Goal: Communication & Community: Answer question/provide support

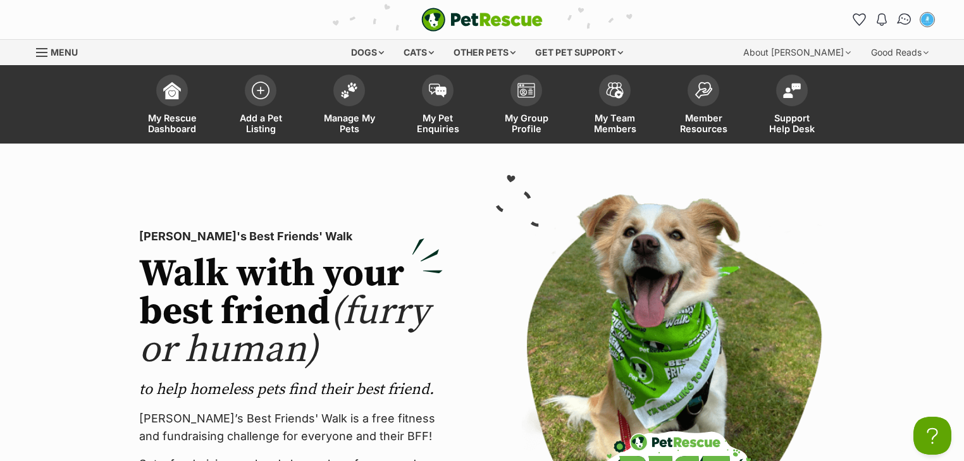
click at [905, 18] on img "Conversations" at bounding box center [904, 19] width 17 height 16
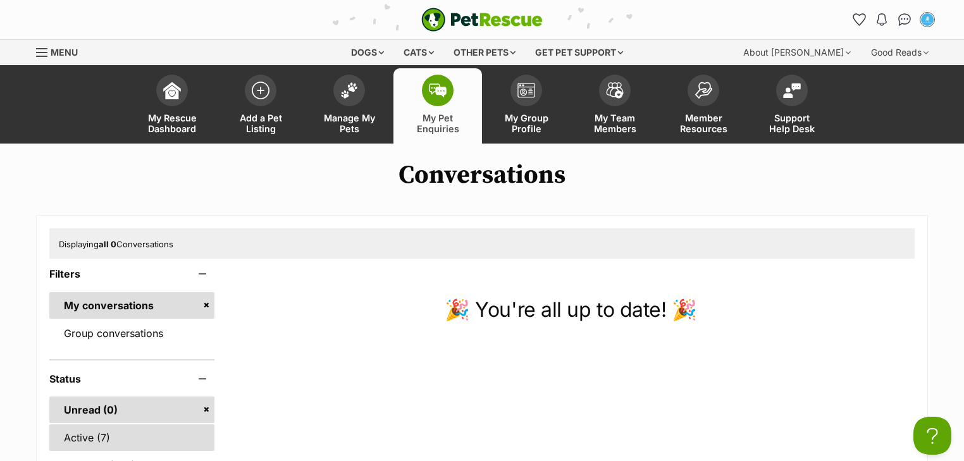
click at [103, 442] on link "Active (7)" at bounding box center [131, 437] width 165 height 27
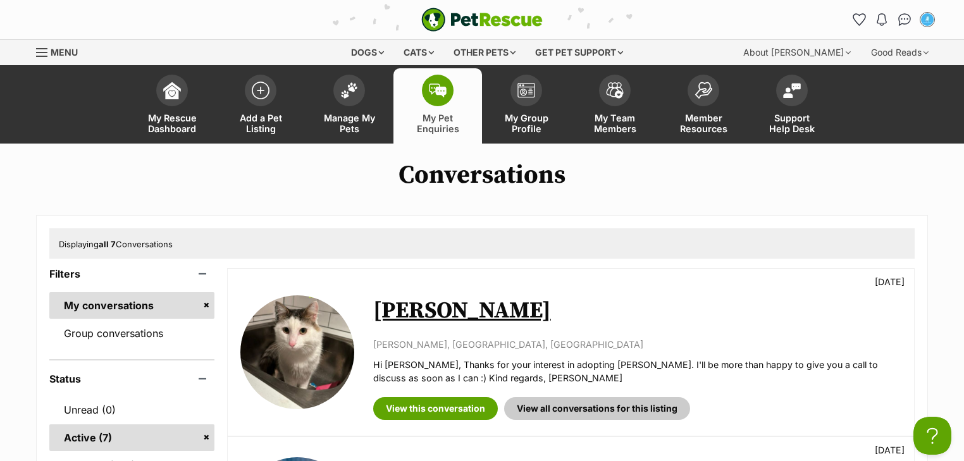
scroll to position [101, 0]
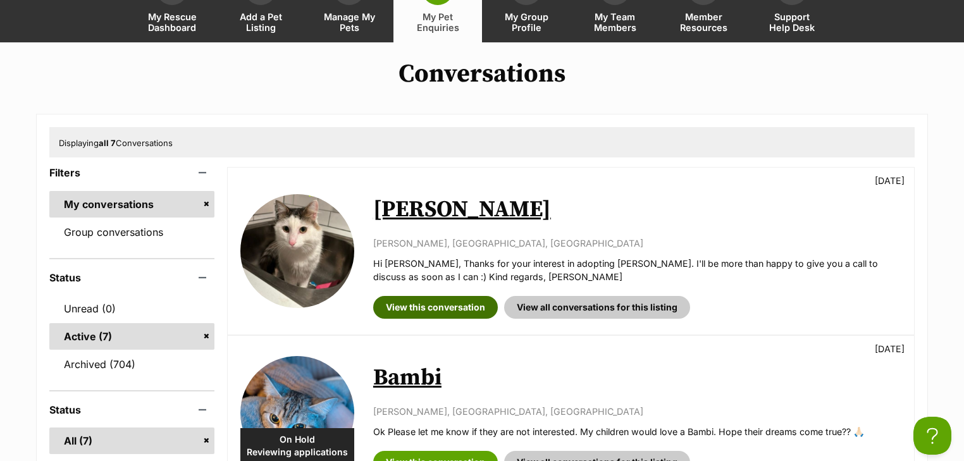
click at [438, 301] on link "View this conversation" at bounding box center [435, 307] width 125 height 23
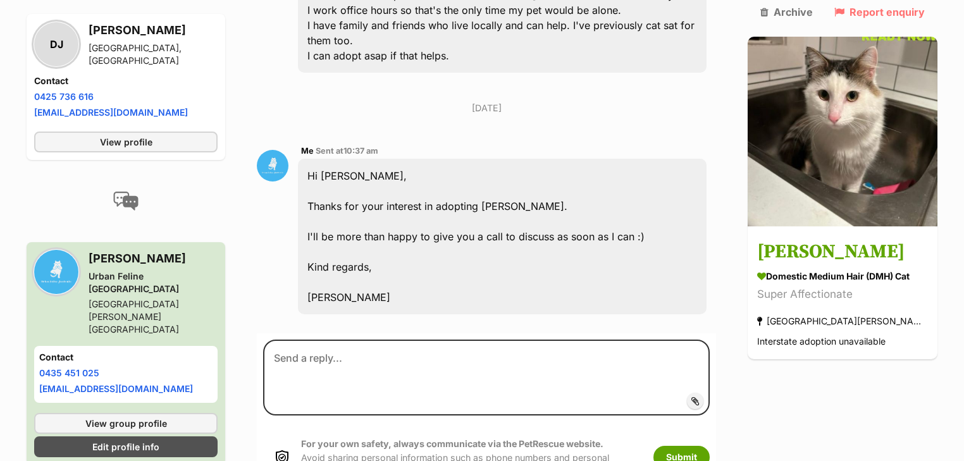
scroll to position [607, 0]
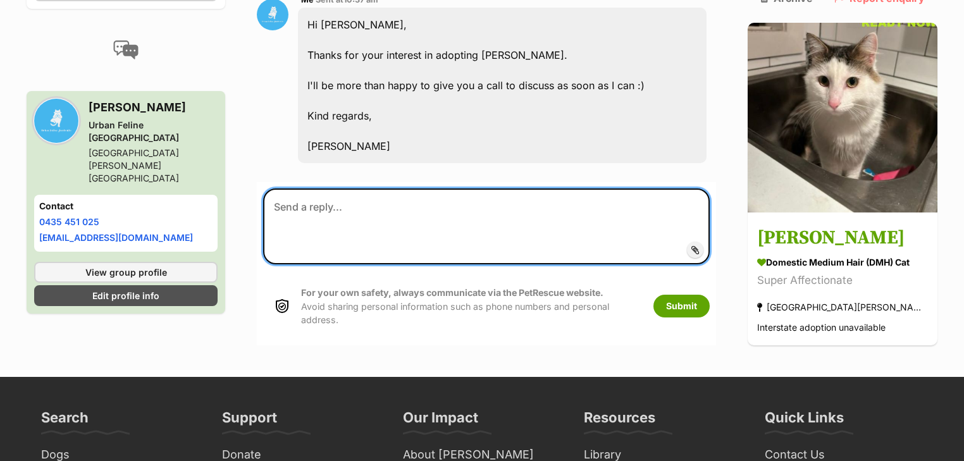
click at [324, 188] on textarea at bounding box center [486, 226] width 446 height 76
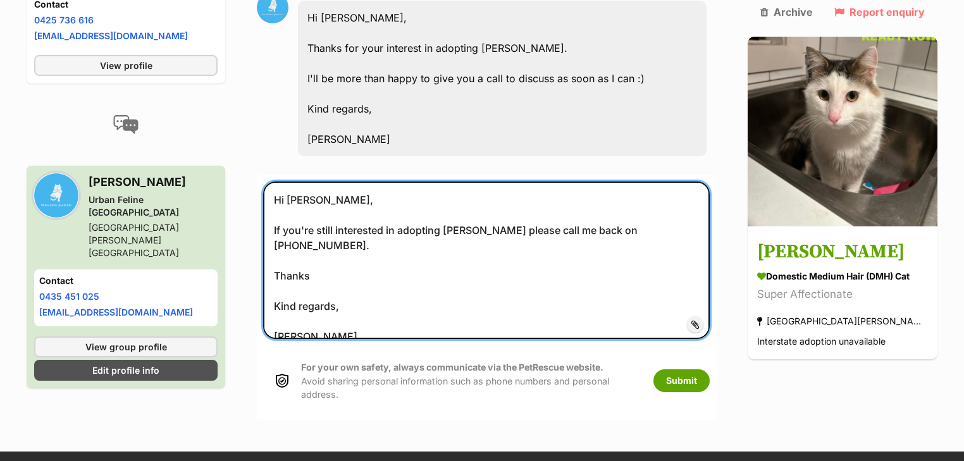
scroll to position [548, 0]
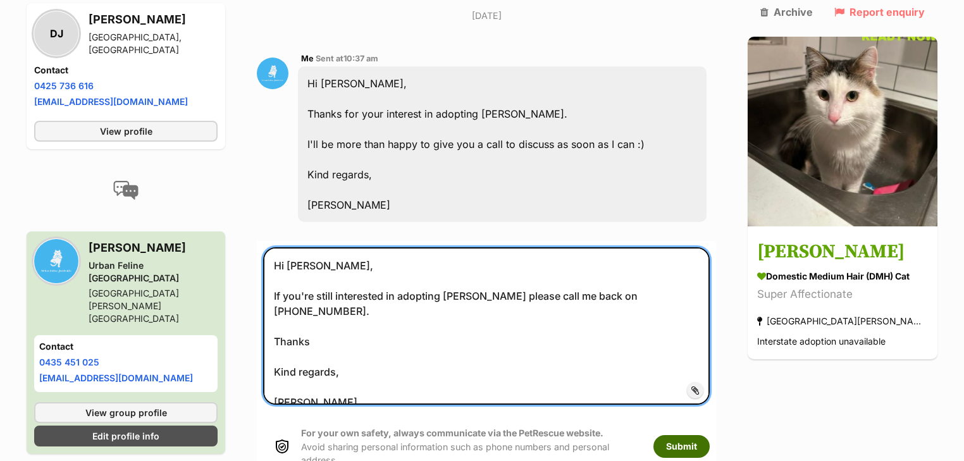
type textarea "Hi Debbie, If you're still interested in adopting Leo please call me back on 04…"
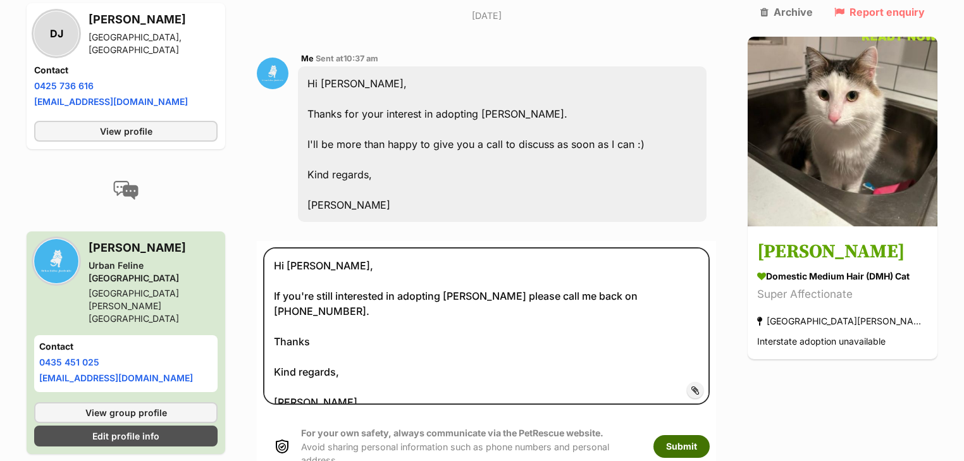
click at [697, 435] on button "Submit" at bounding box center [681, 446] width 56 height 23
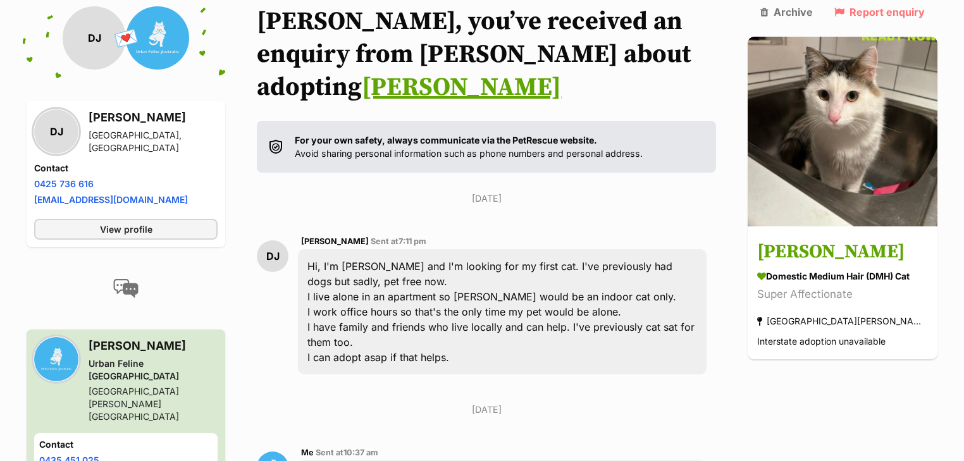
scroll to position [5, 0]
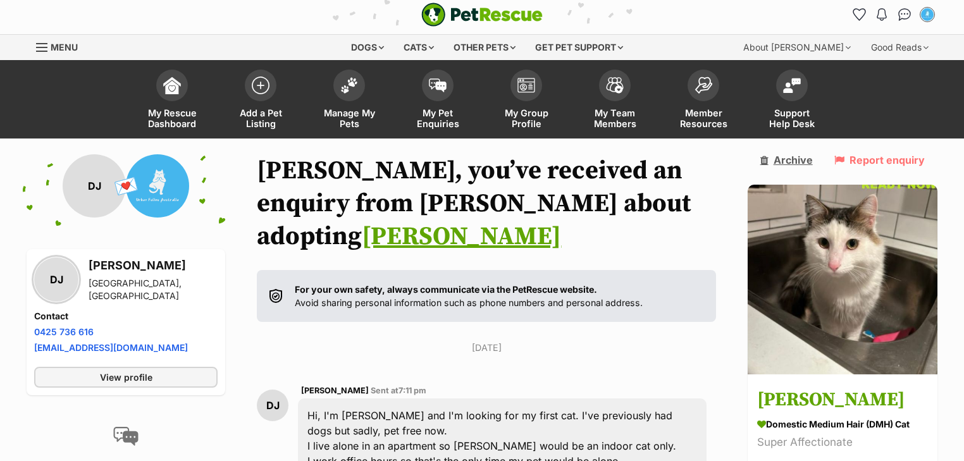
click at [813, 159] on link "Archive" at bounding box center [786, 159] width 52 height 11
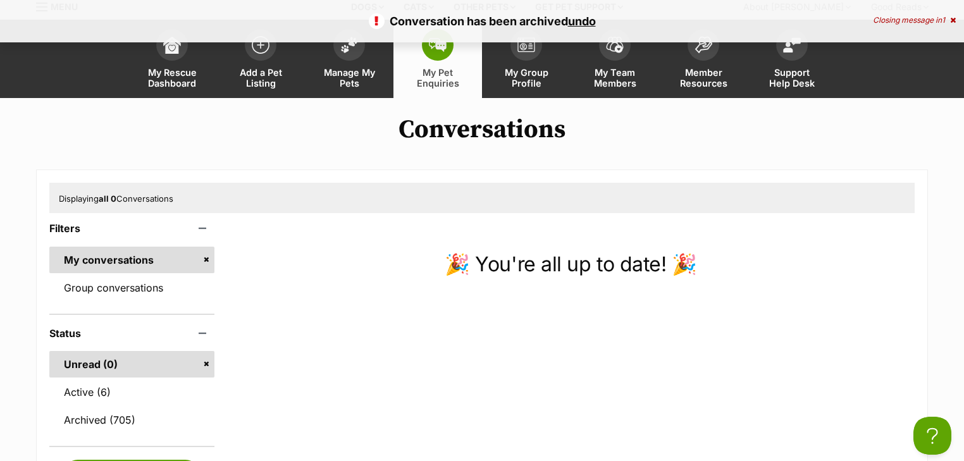
scroll to position [152, 0]
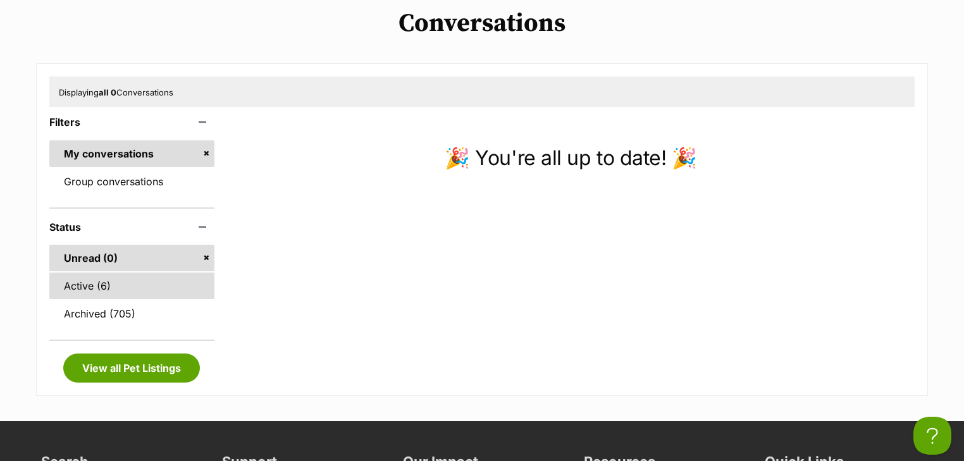
click at [121, 291] on link "Active (6)" at bounding box center [131, 286] width 165 height 27
